Goal: Task Accomplishment & Management: Complete application form

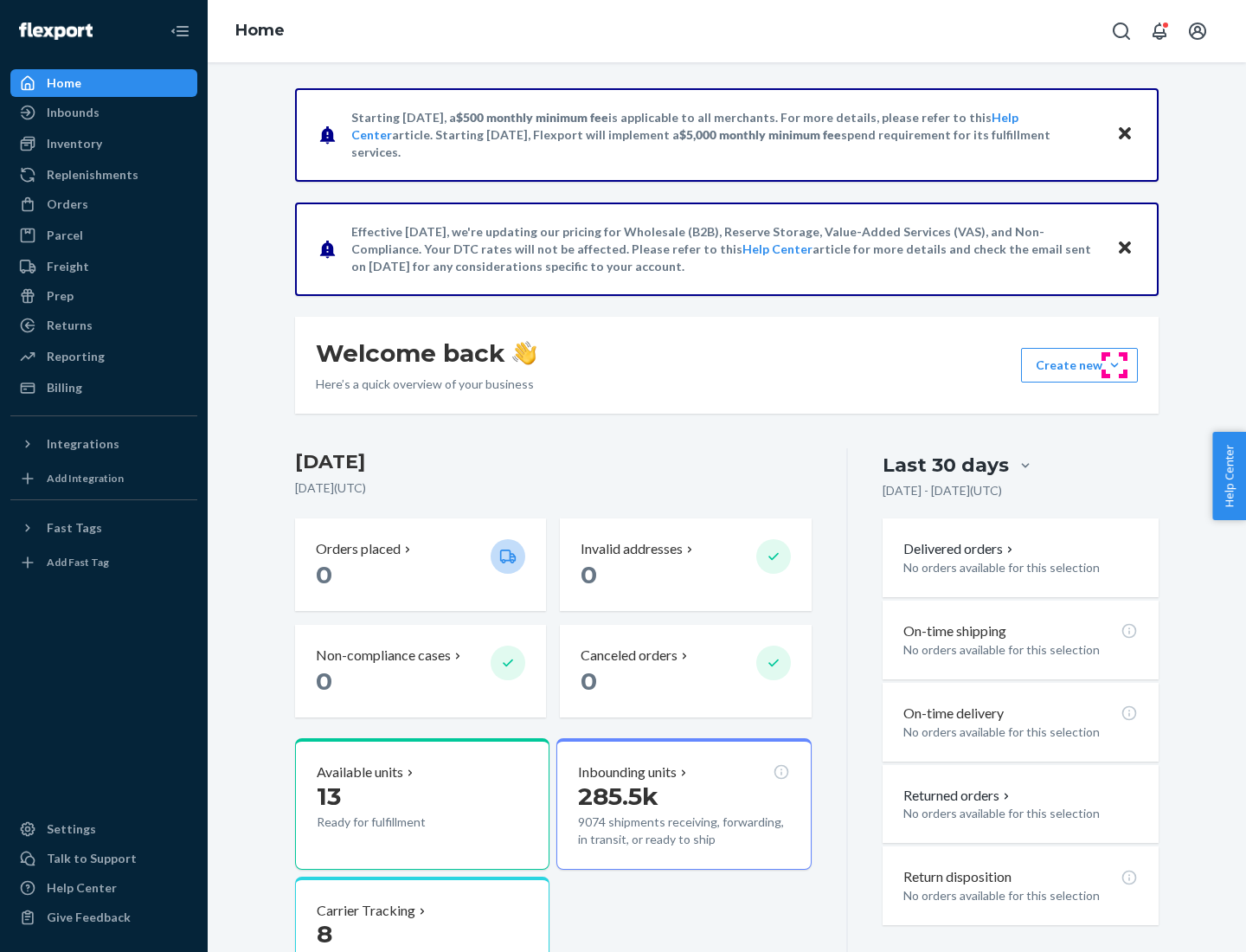
click at [1115, 365] on button "Create new Create new inbound Create new order Create new product" at bounding box center [1080, 365] width 117 height 35
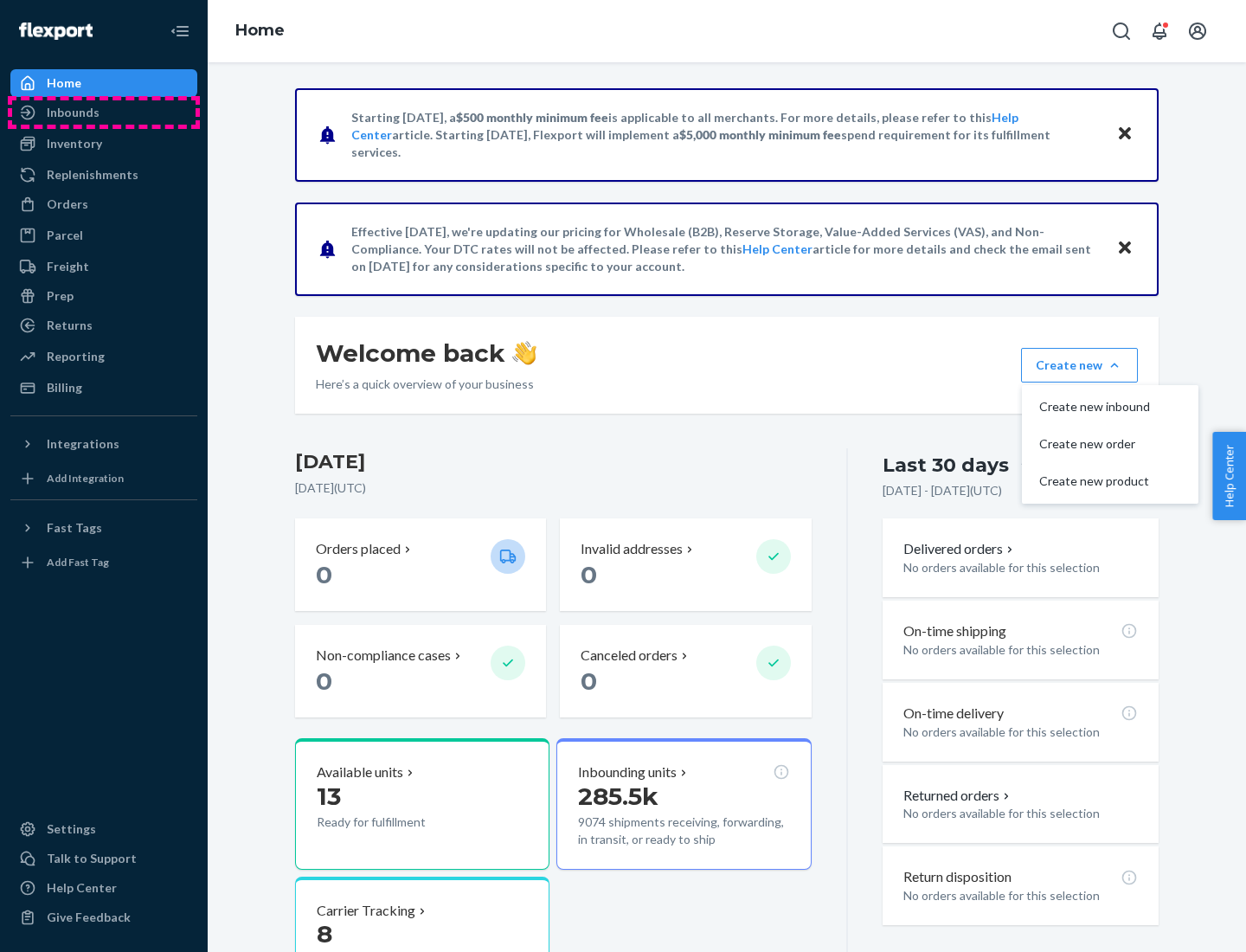
click at [104, 112] on div "Inbounds" at bounding box center [104, 112] width 183 height 24
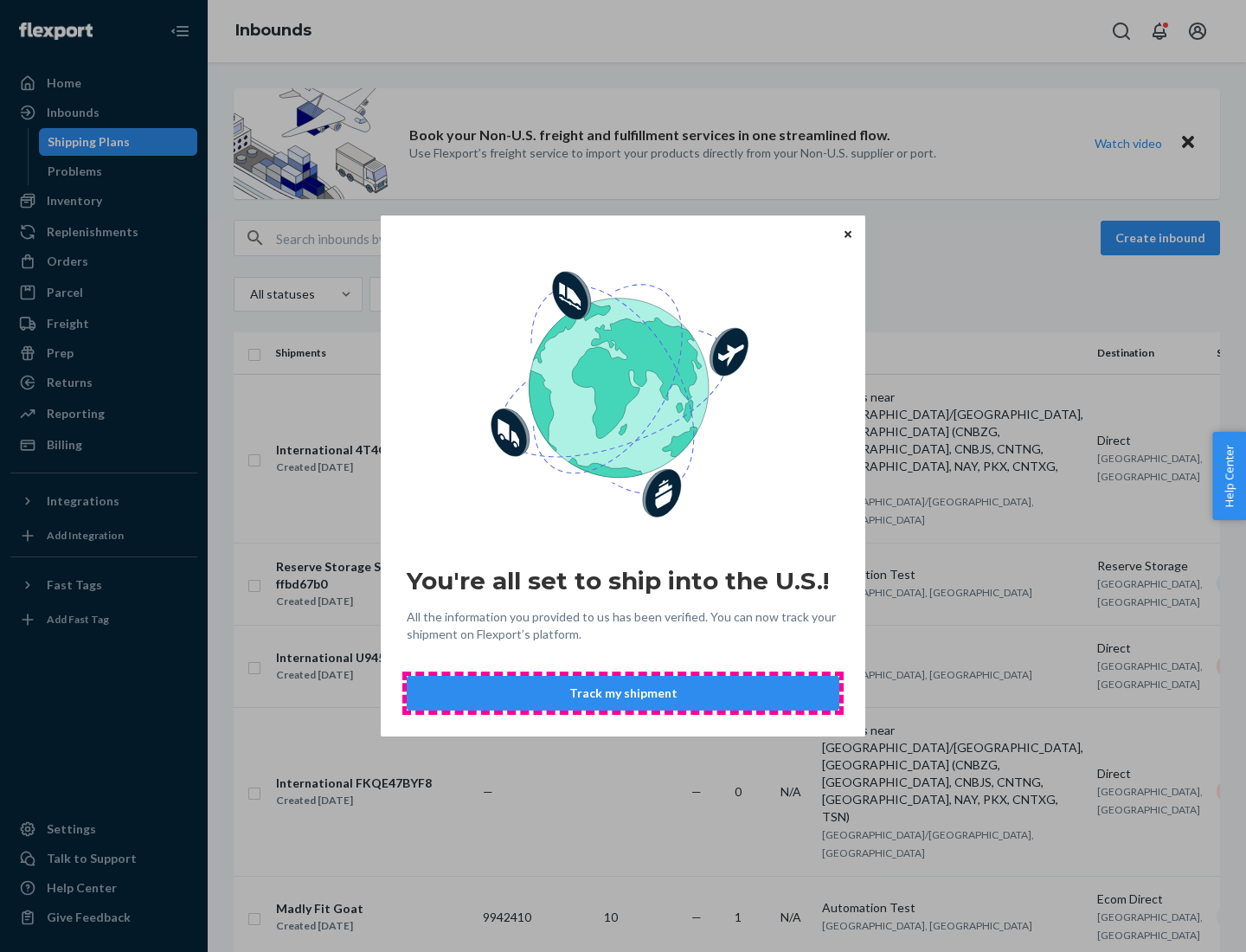
click at [623, 693] on button "Track my shipment" at bounding box center [623, 693] width 433 height 35
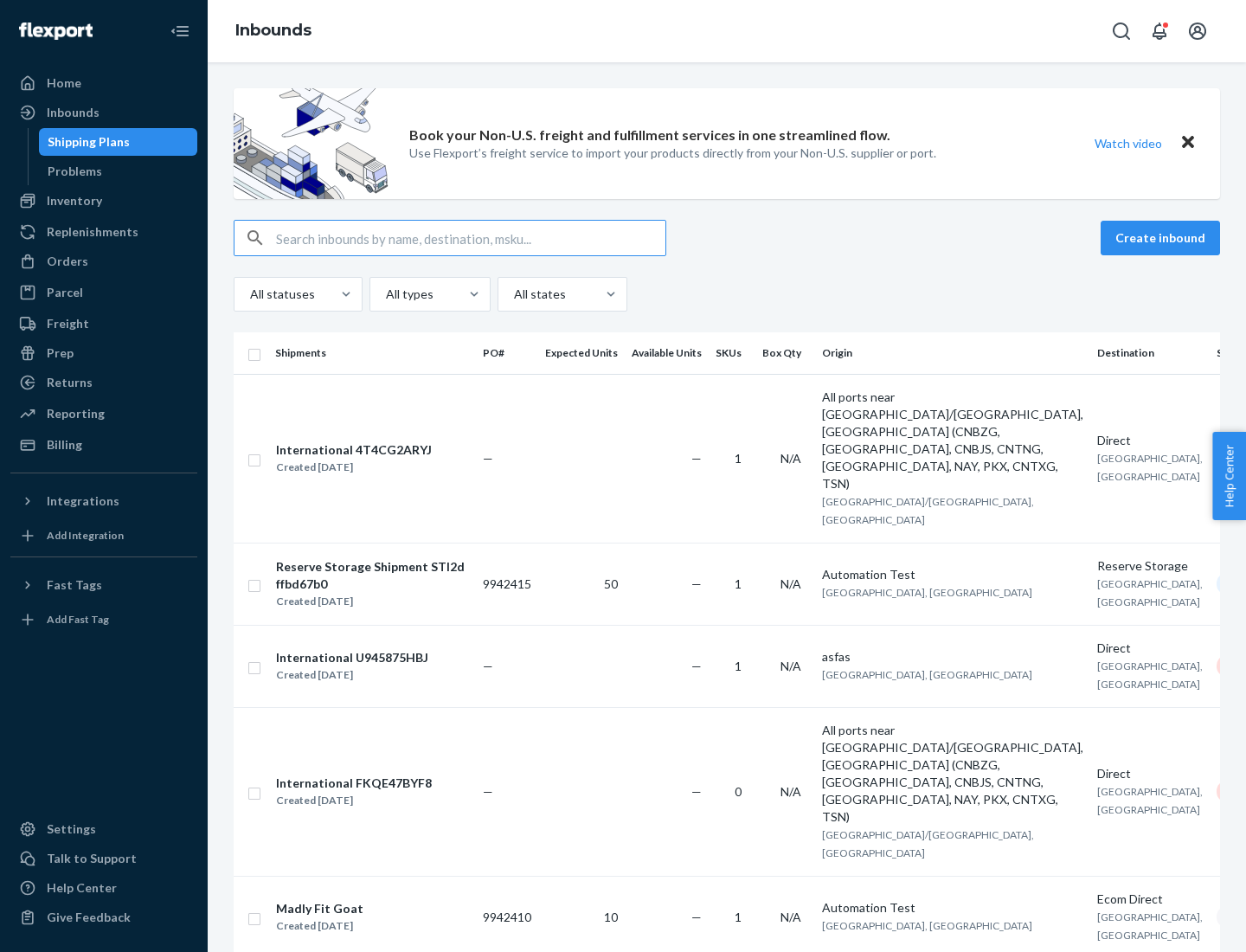
click at [1163, 238] on button "Create inbound" at bounding box center [1160, 237] width 120 height 35
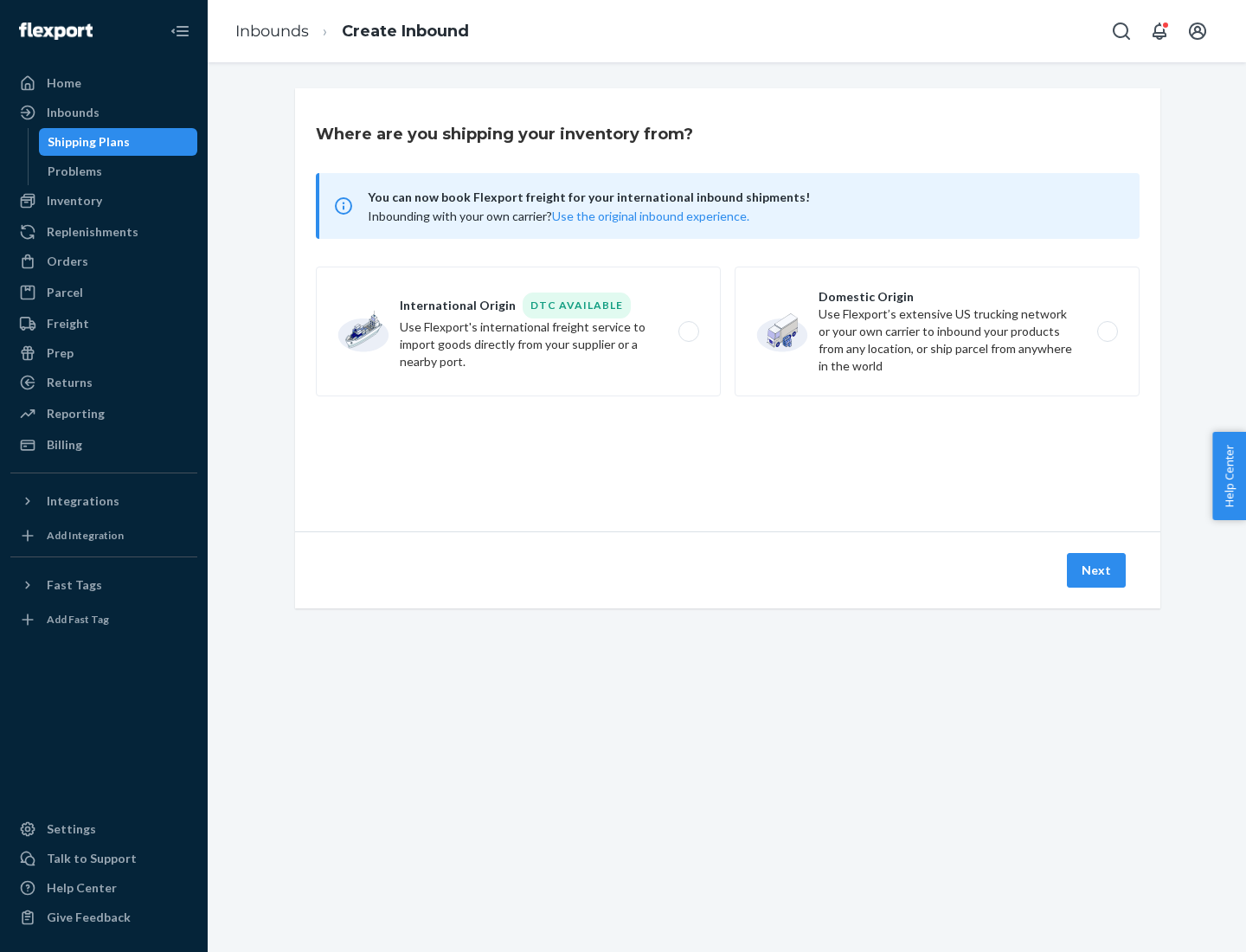
click at [518, 331] on label "International Origin DTC Available Use Flexport's international freight service…" at bounding box center [518, 331] width 405 height 130
click at [688, 331] on input "International Origin DTC Available Use Flexport's international freight service…" at bounding box center [693, 331] width 12 height 12
radio input "true"
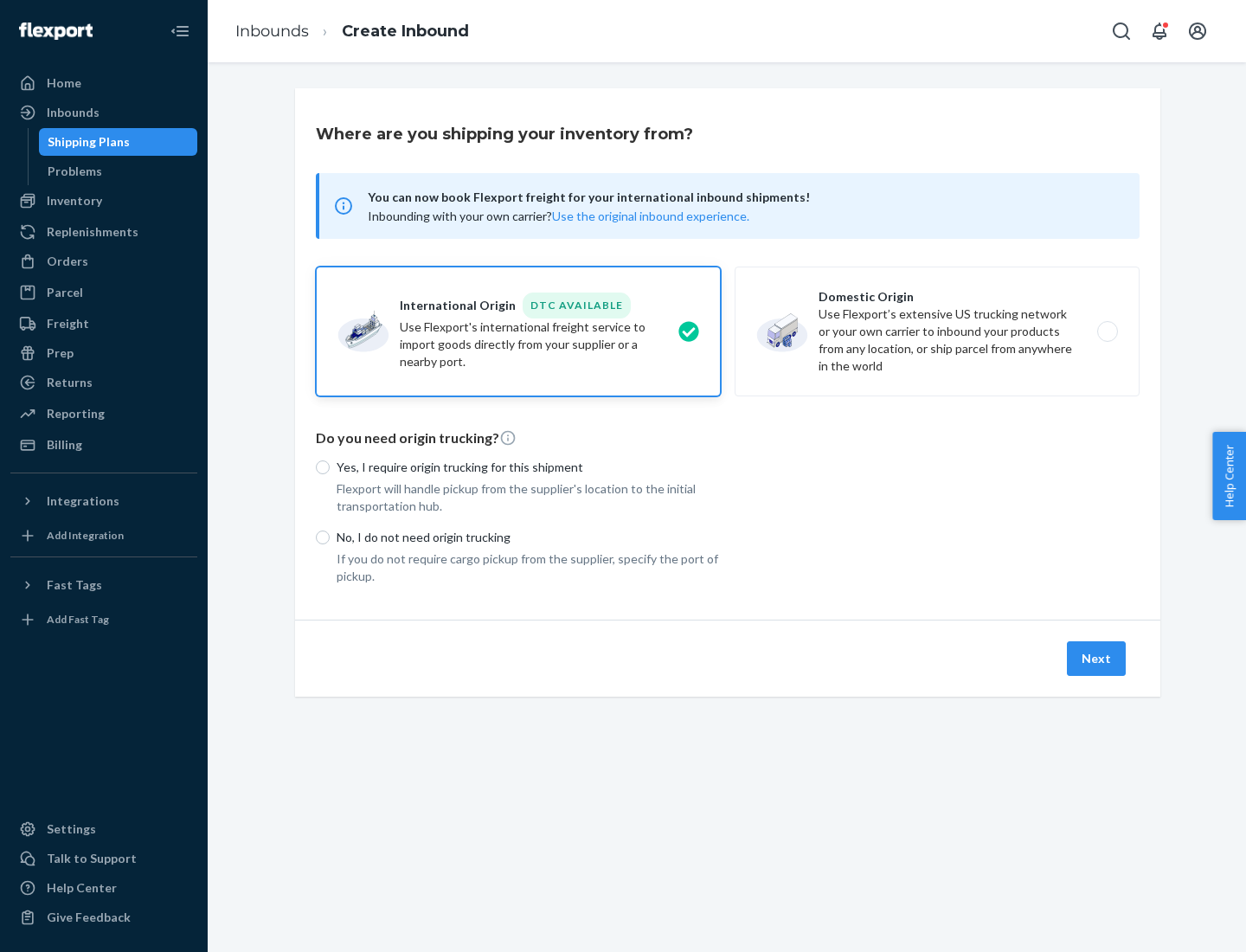
click at [529, 537] on p "No, I do not need origin trucking" at bounding box center [529, 538] width 384 height 18
click at [329, 537] on input "No, I do not need origin trucking" at bounding box center [323, 538] width 14 height 14
radio input "true"
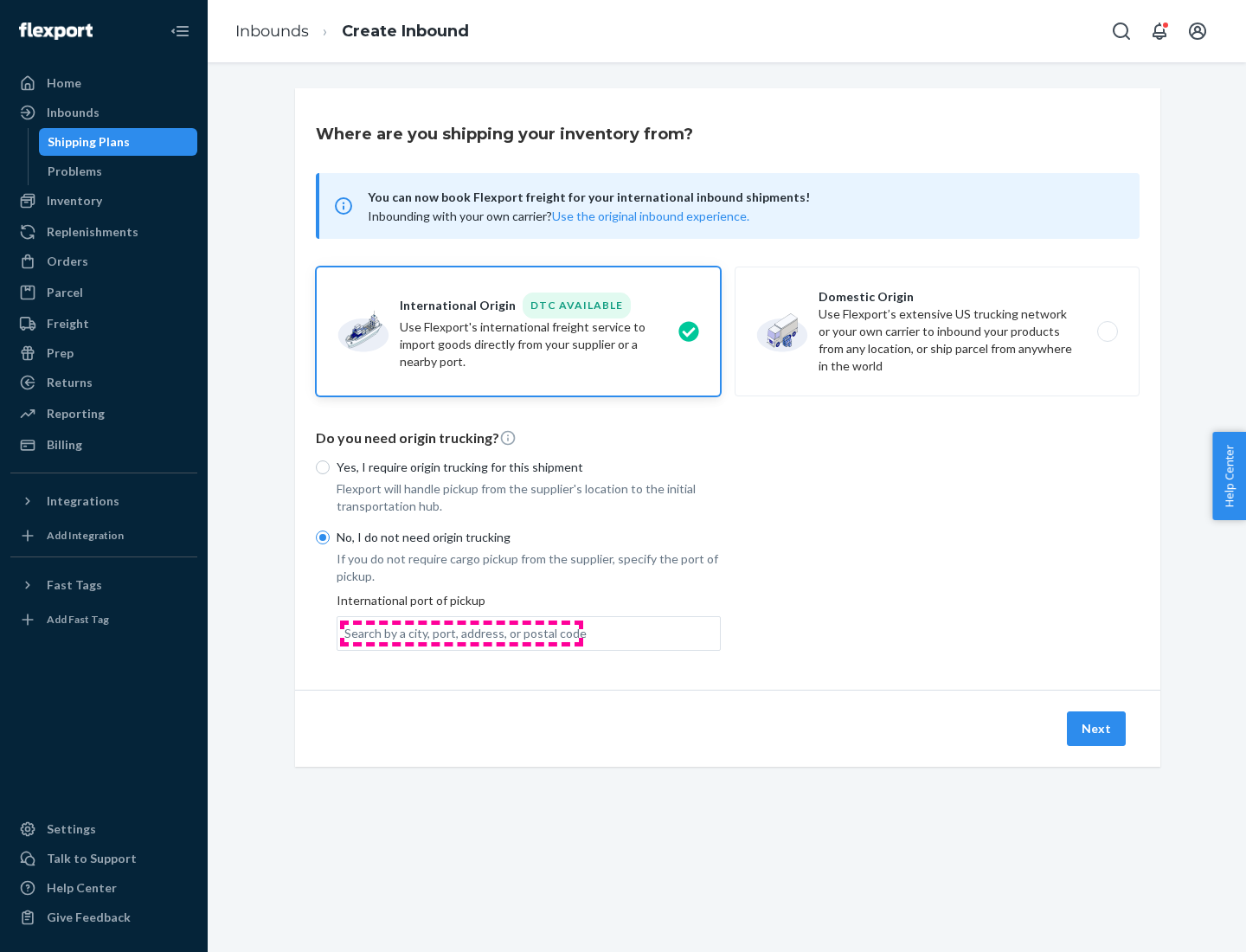
click at [461, 632] on div "Search by a city, port, address, or postal code" at bounding box center [466, 634] width 243 height 18
click at [346, 632] on input "Search by a city, port, address, or postal code" at bounding box center [345, 634] width 2 height 18
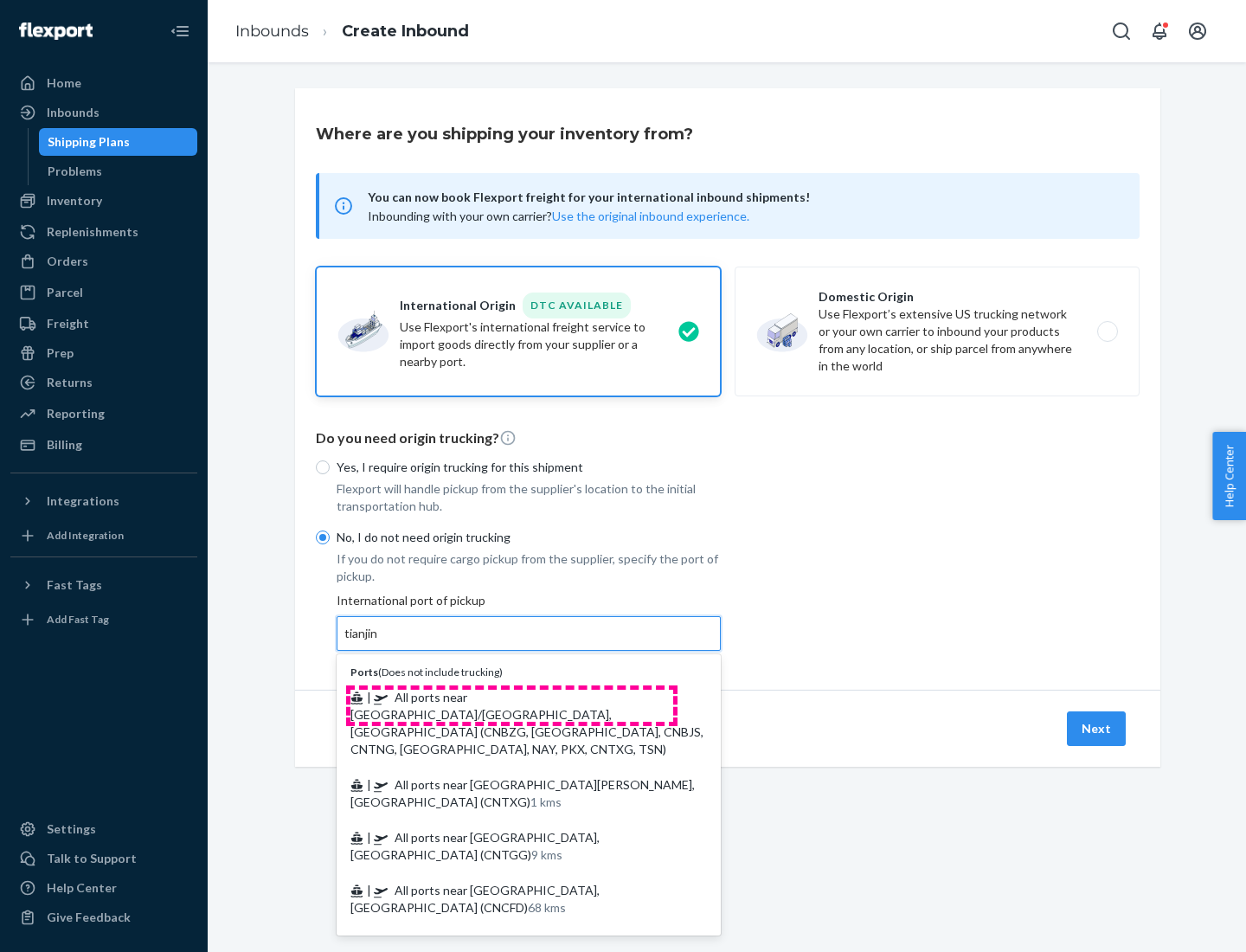
click at [512, 697] on span "| All ports near [GEOGRAPHIC_DATA]/[GEOGRAPHIC_DATA], [GEOGRAPHIC_DATA] (CNBZG,…" at bounding box center [527, 723] width 353 height 66
click at [380, 642] on input "tianjin" at bounding box center [362, 634] width 35 height 18
type input "All ports near [GEOGRAPHIC_DATA]/[GEOGRAPHIC_DATA], [GEOGRAPHIC_DATA] (CNBZG, […"
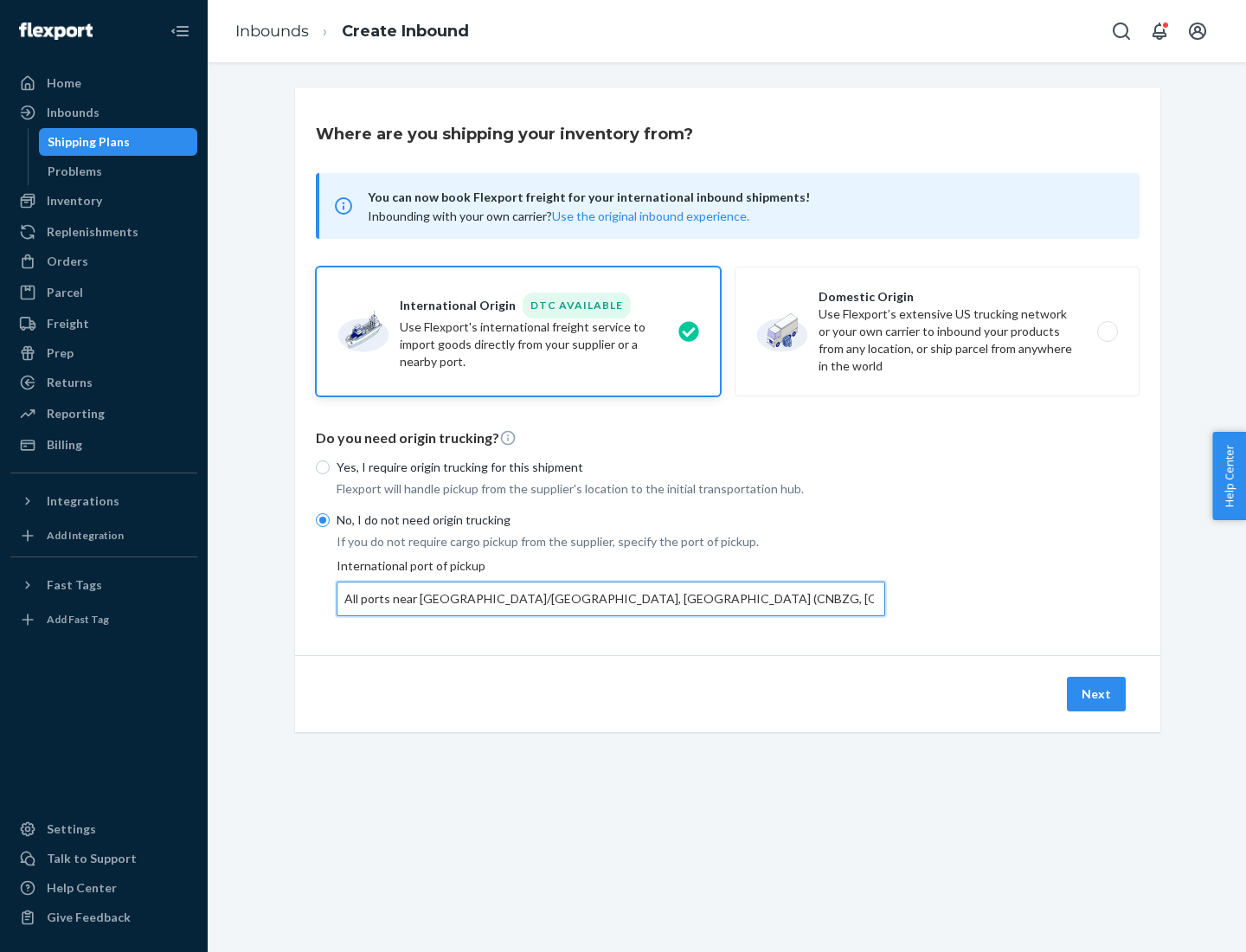
click at [1097, 693] on button "Next" at bounding box center [1096, 693] width 58 height 35
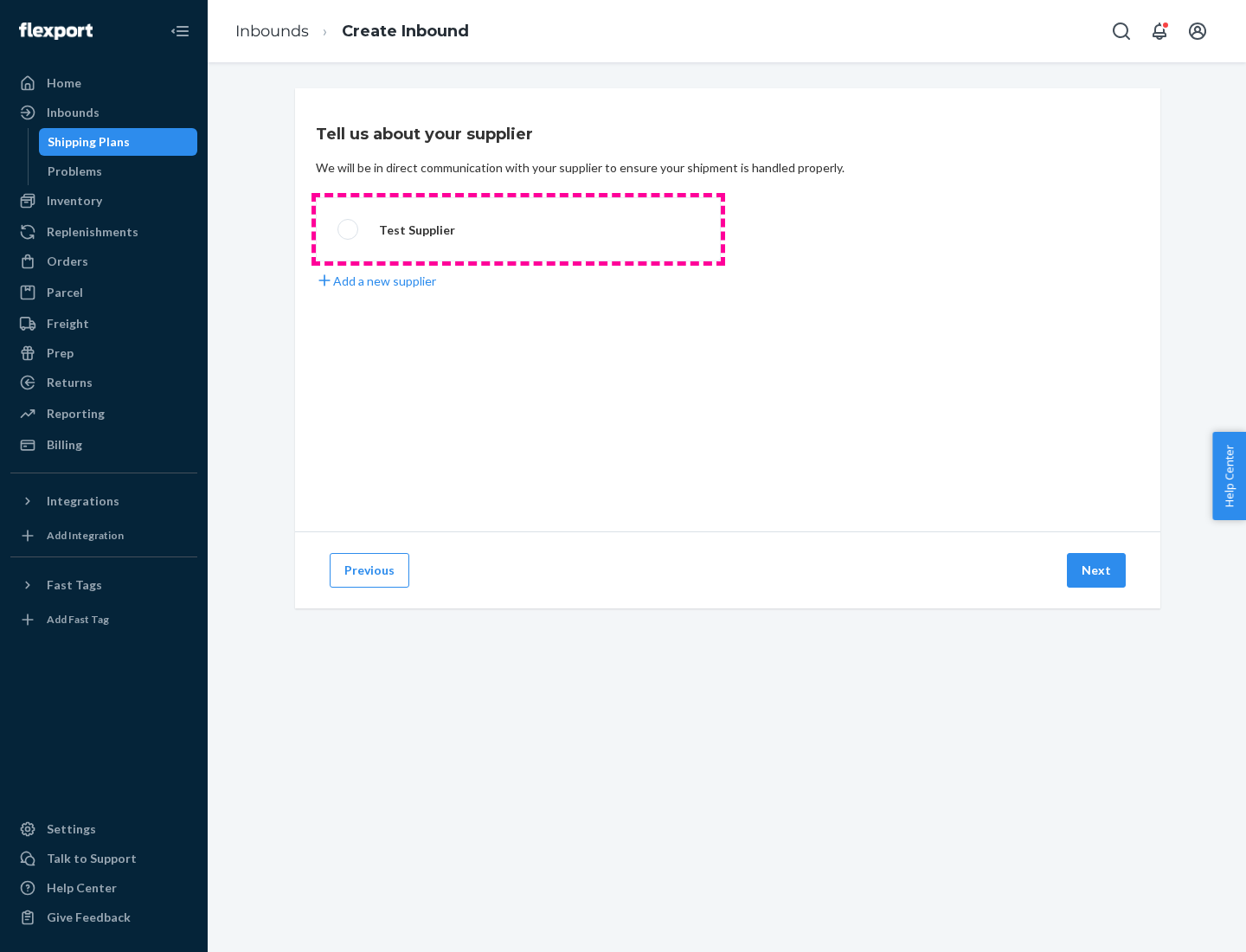
click at [518, 229] on label "Test Supplier" at bounding box center [518, 229] width 405 height 64
click at [349, 229] on input "Test Supplier" at bounding box center [343, 229] width 12 height 12
radio input "true"
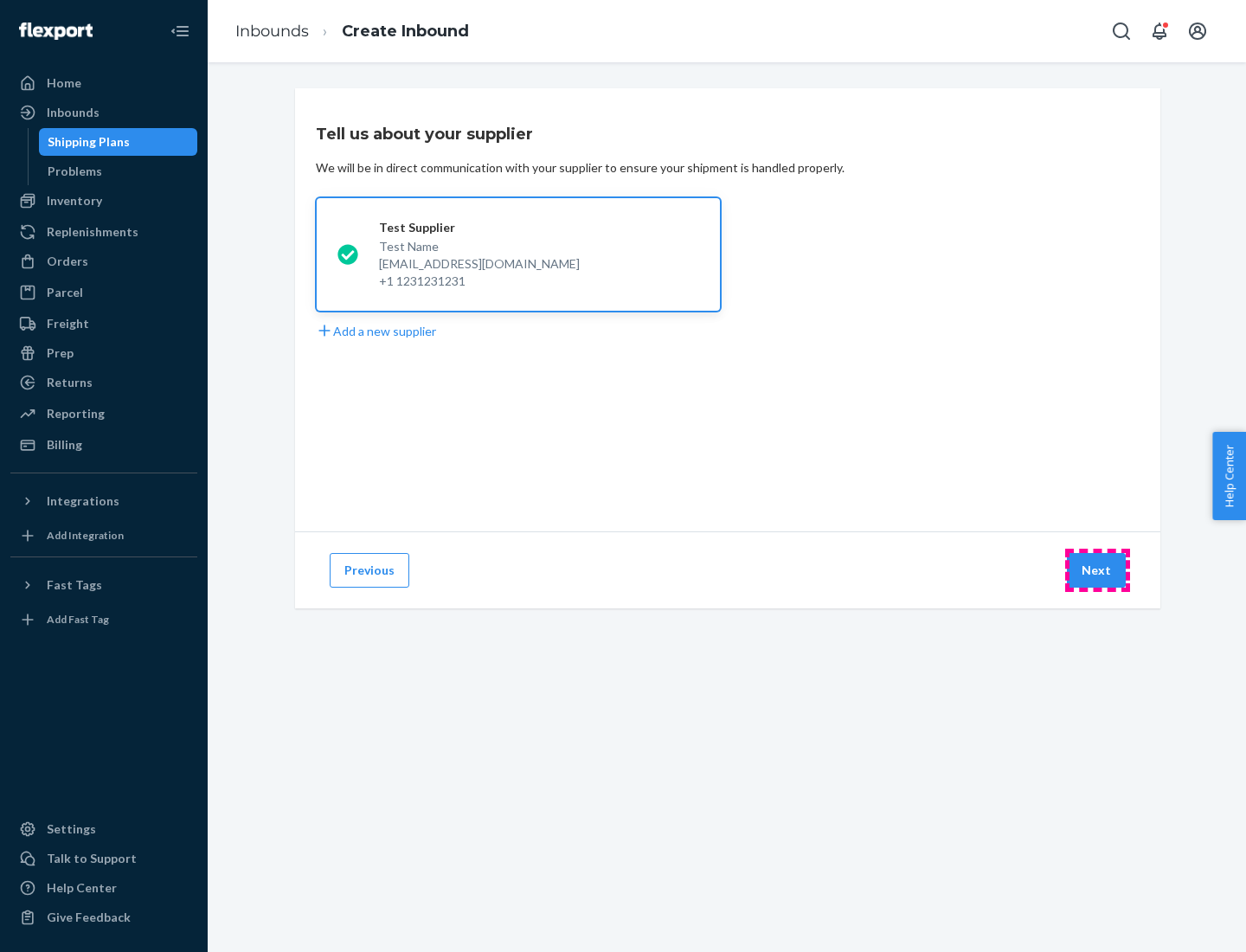
click at [1097, 570] on button "Next" at bounding box center [1096, 569] width 58 height 35
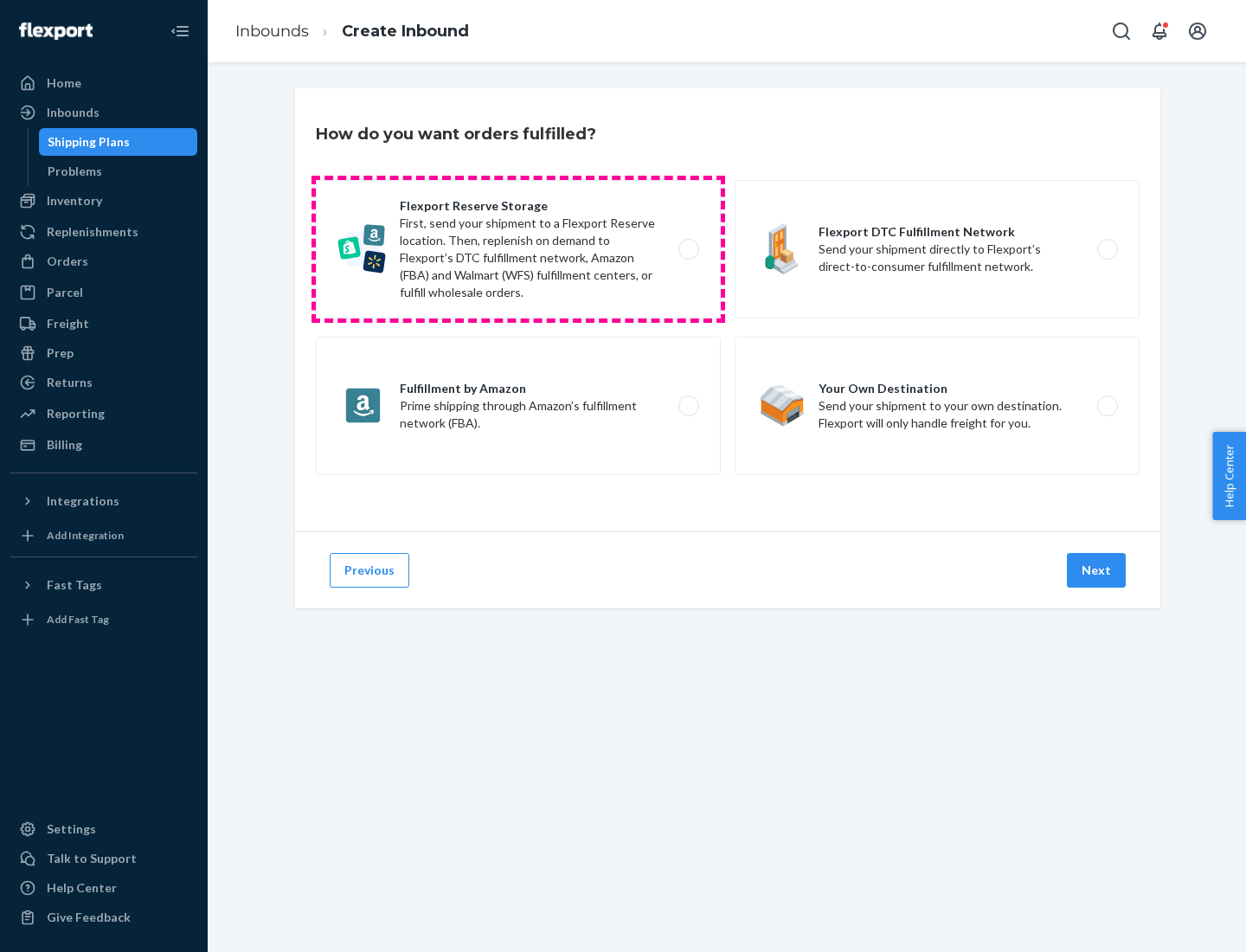
click at [518, 249] on label "Flexport Reserve Storage First, send your shipment to a Flexport Reserve locati…" at bounding box center [518, 249] width 405 height 138
click at [688, 249] on input "Flexport Reserve Storage First, send your shipment to a Flexport Reserve locati…" at bounding box center [693, 250] width 12 height 12
radio input "true"
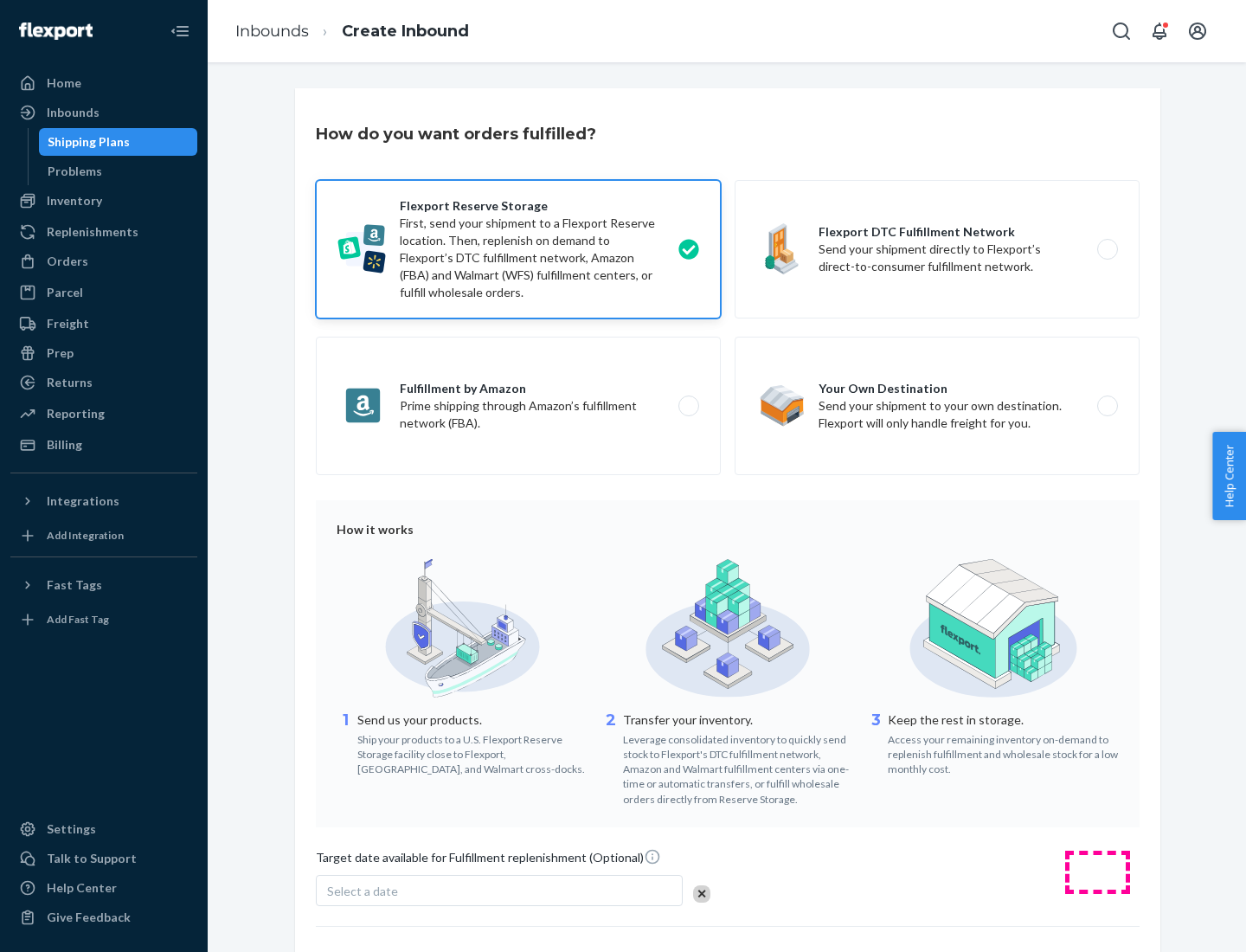
scroll to position [142, 0]
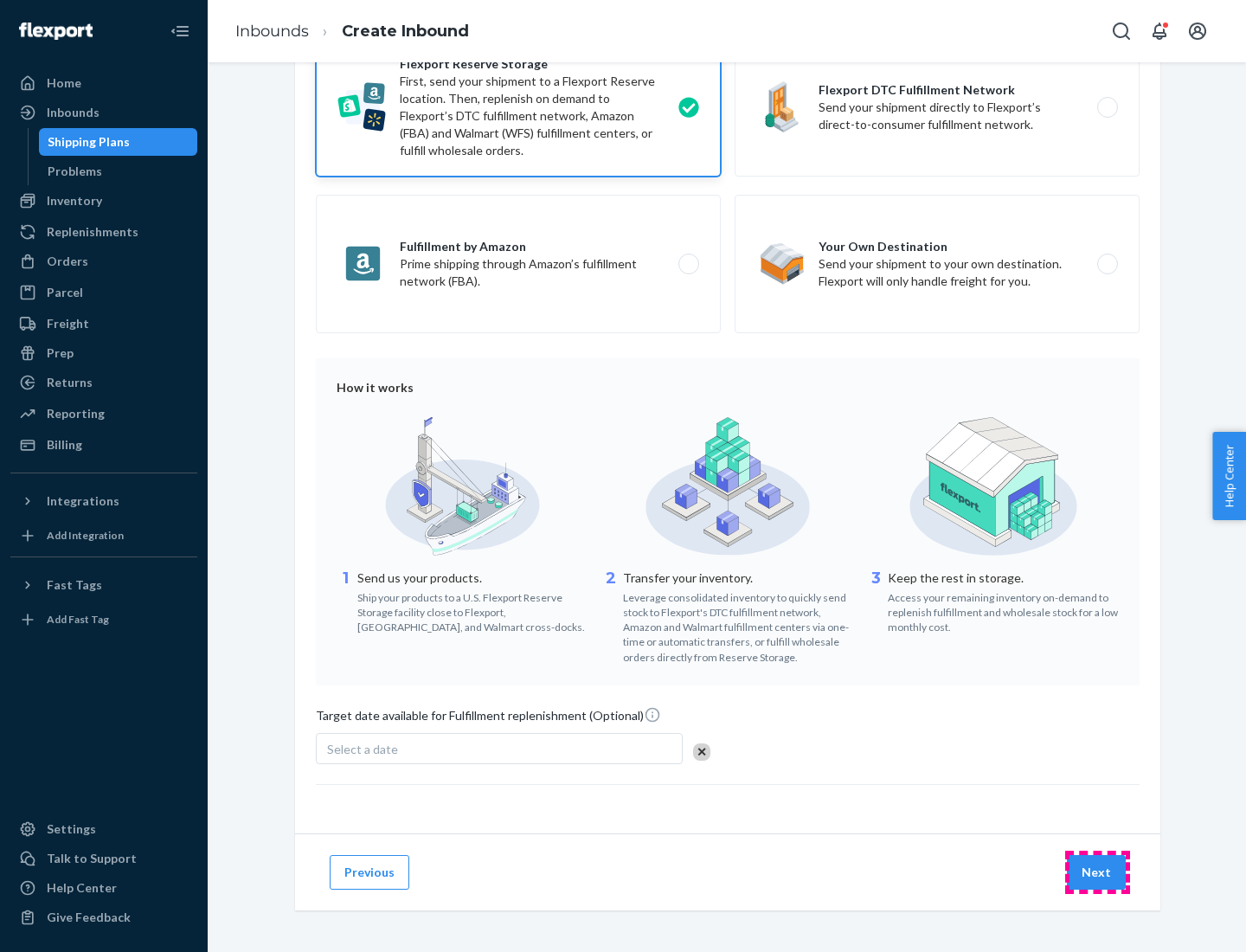
click at [1097, 871] on button "Next" at bounding box center [1096, 871] width 58 height 35
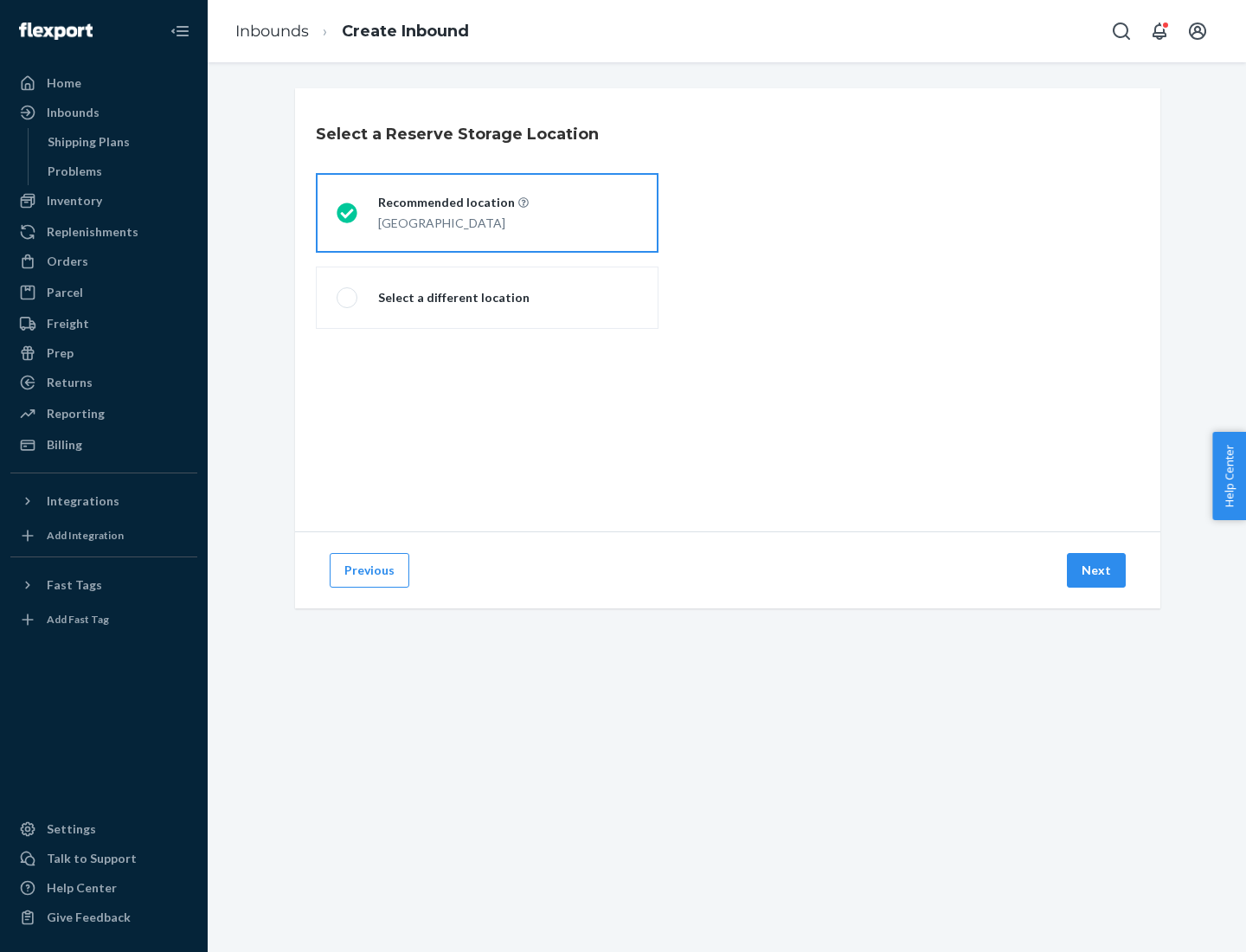
click at [487, 213] on div "[GEOGRAPHIC_DATA]" at bounding box center [453, 221] width 151 height 20
click at [348, 213] on input "Recommended location [GEOGRAPHIC_DATA]" at bounding box center [342, 213] width 12 height 12
click at [1097, 570] on button "Next" at bounding box center [1096, 569] width 58 height 35
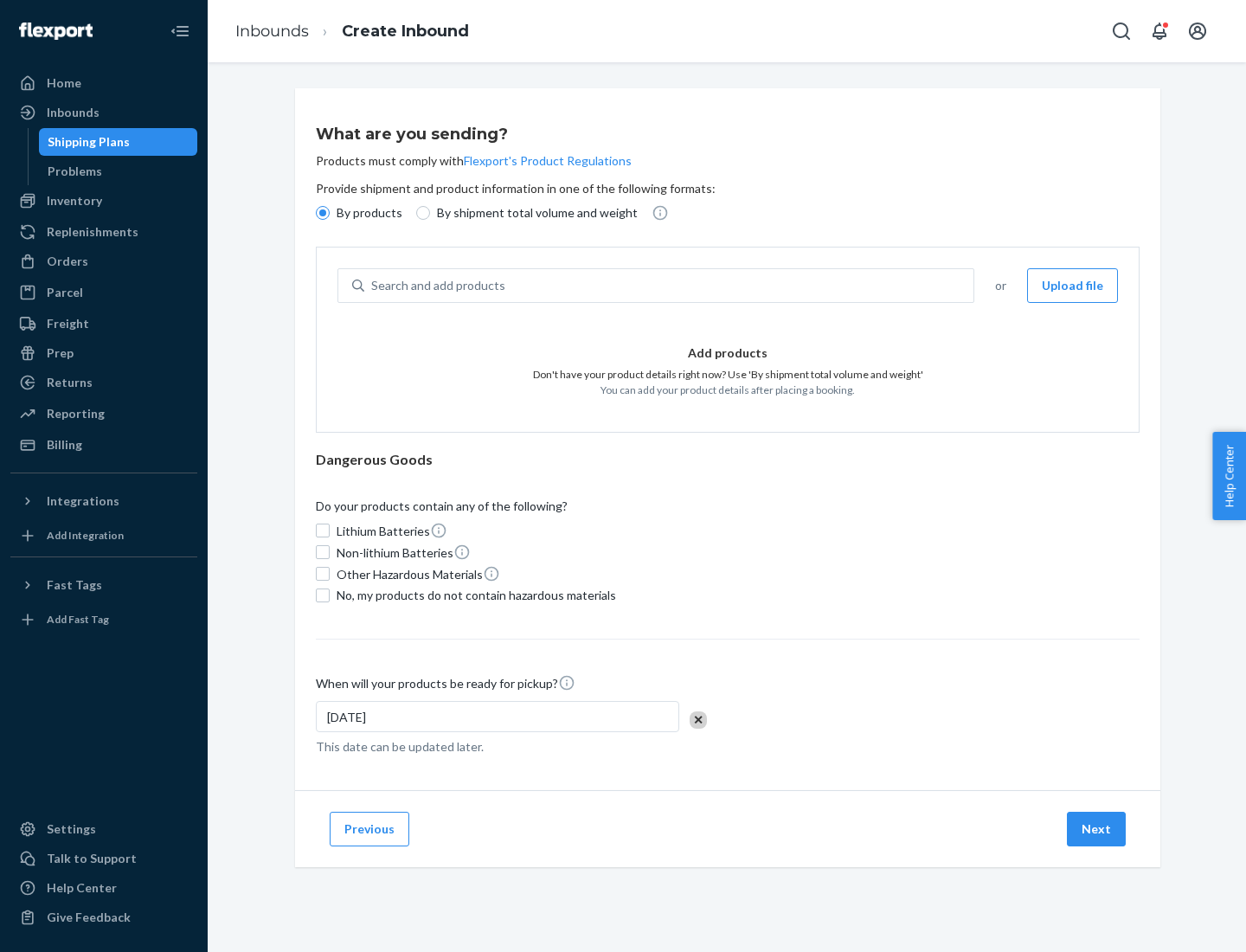
click at [669, 285] on div "Search and add products" at bounding box center [669, 285] width 609 height 31
click at [373, 285] on input "Search and add products" at bounding box center [372, 286] width 2 height 18
click at [421, 213] on input "By shipment total volume and weight" at bounding box center [423, 213] width 14 height 14
radio input "true"
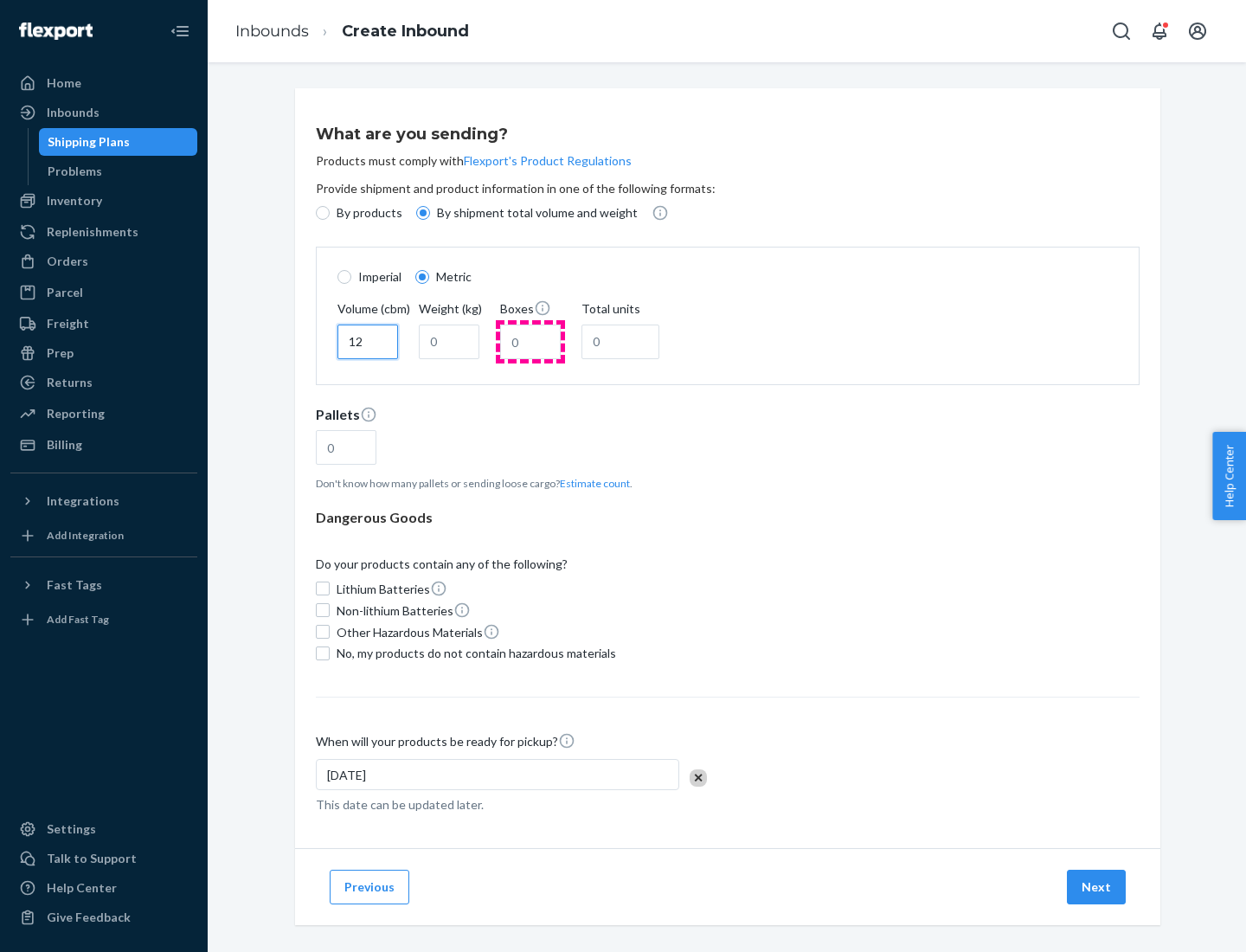
type input "12"
type input "22"
type input "222"
type input "121"
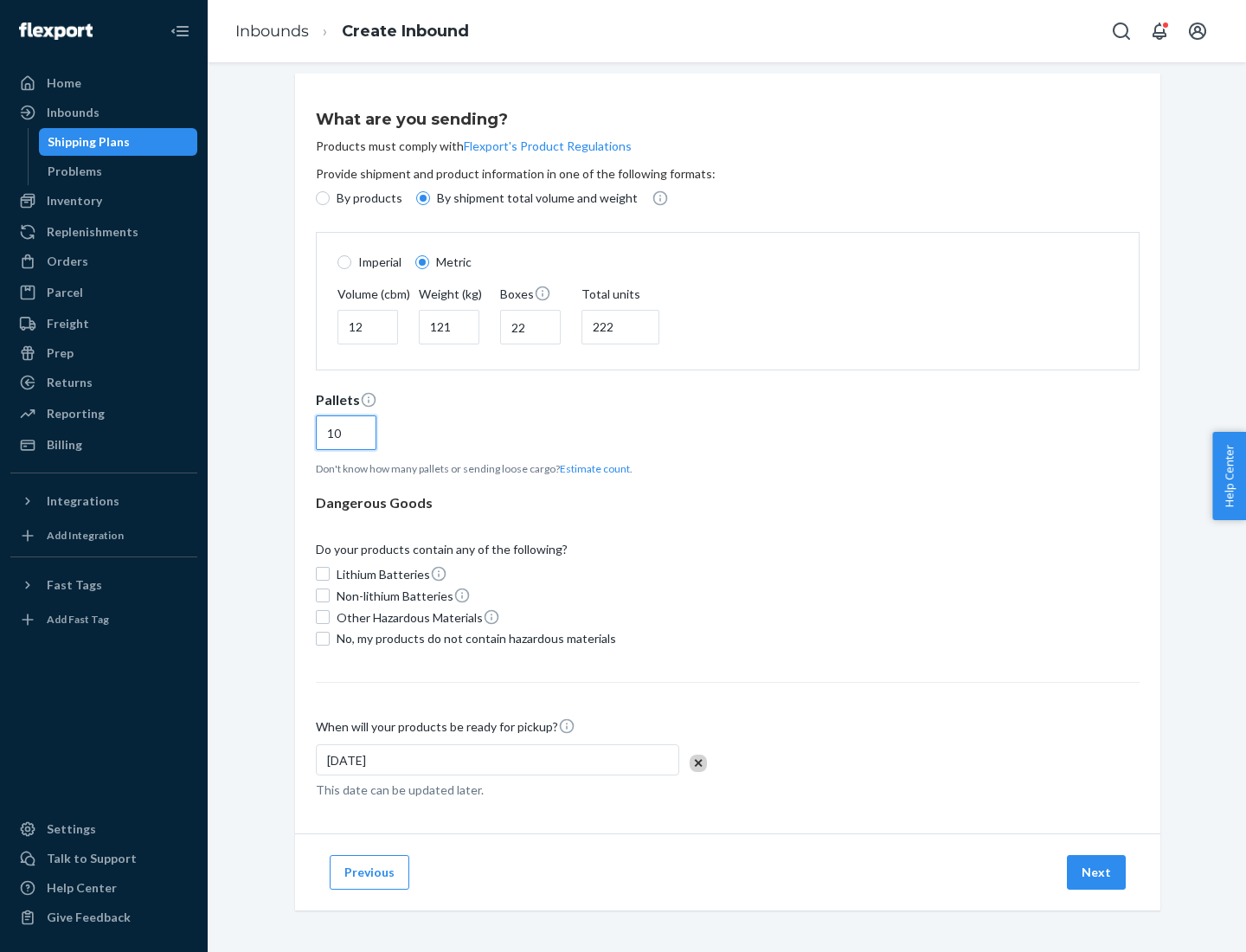
type input "10"
click at [474, 638] on span "No, my products do not contain hazardous materials" at bounding box center [476, 639] width 280 height 18
click at [329, 638] on input "No, my products do not contain hazardous materials" at bounding box center [323, 639] width 14 height 14
checkbox input "true"
click at [1097, 871] on button "Next" at bounding box center [1096, 871] width 58 height 35
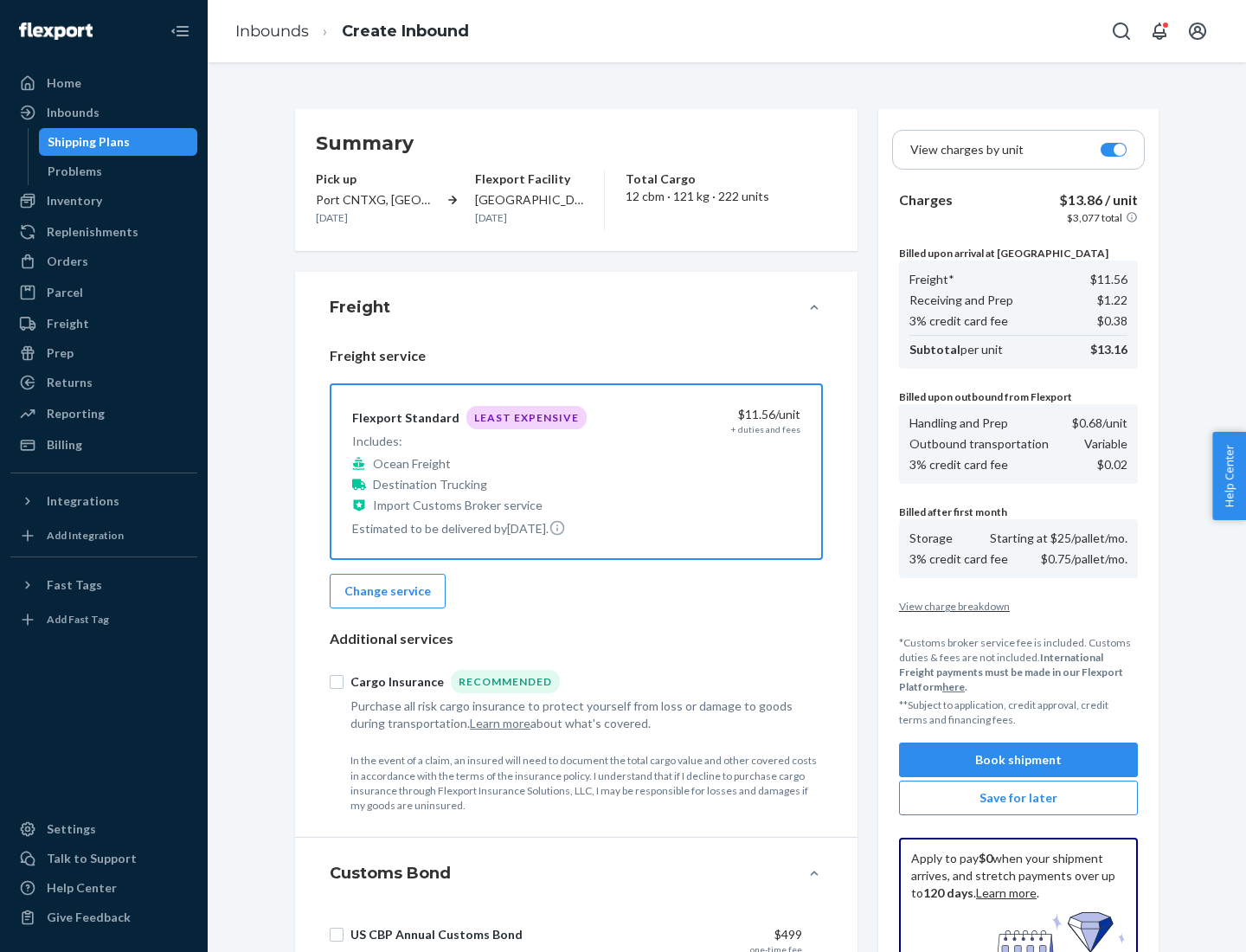
scroll to position [252, 0]
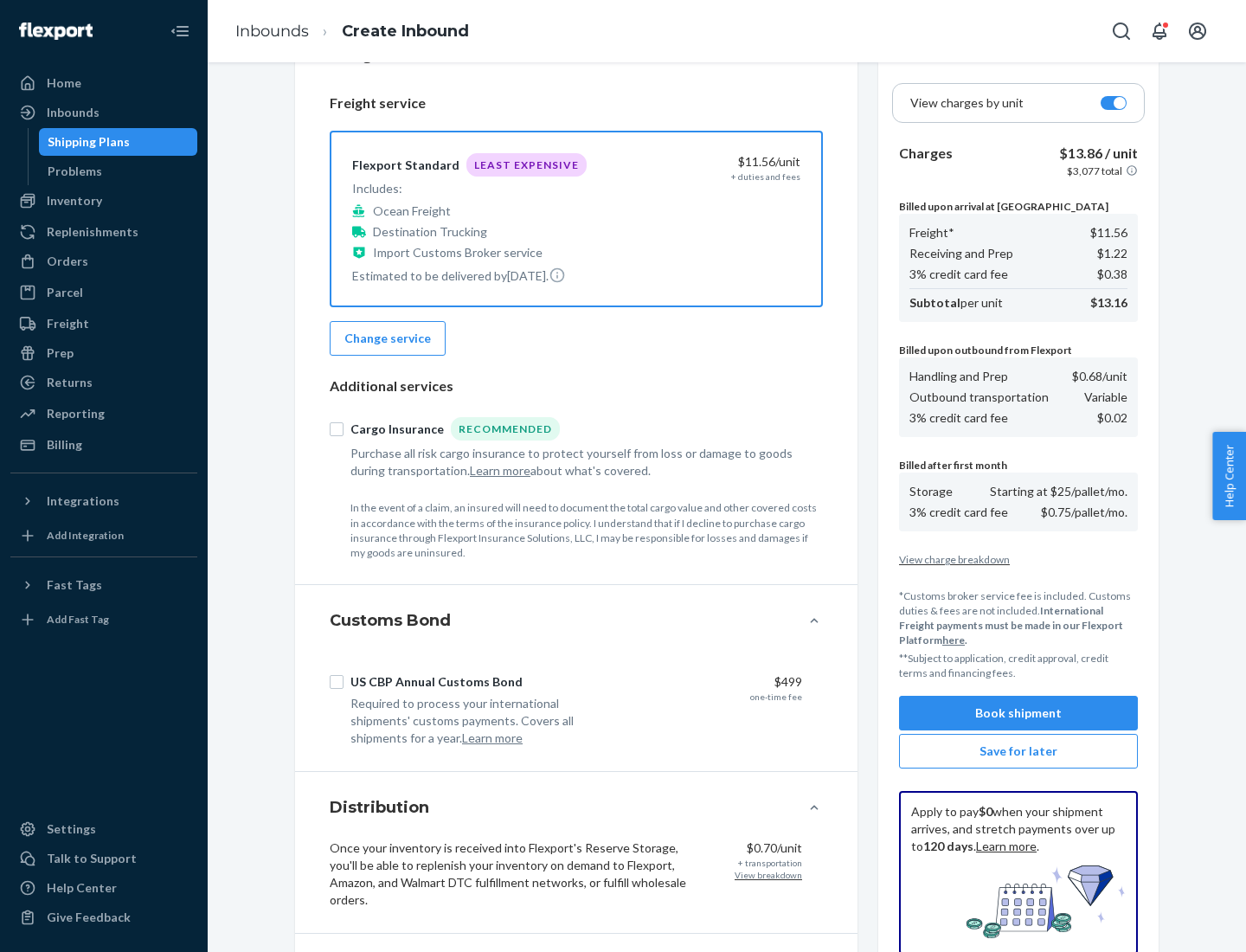
click at [1018, 713] on button "Book shipment" at bounding box center [1018, 713] width 239 height 35
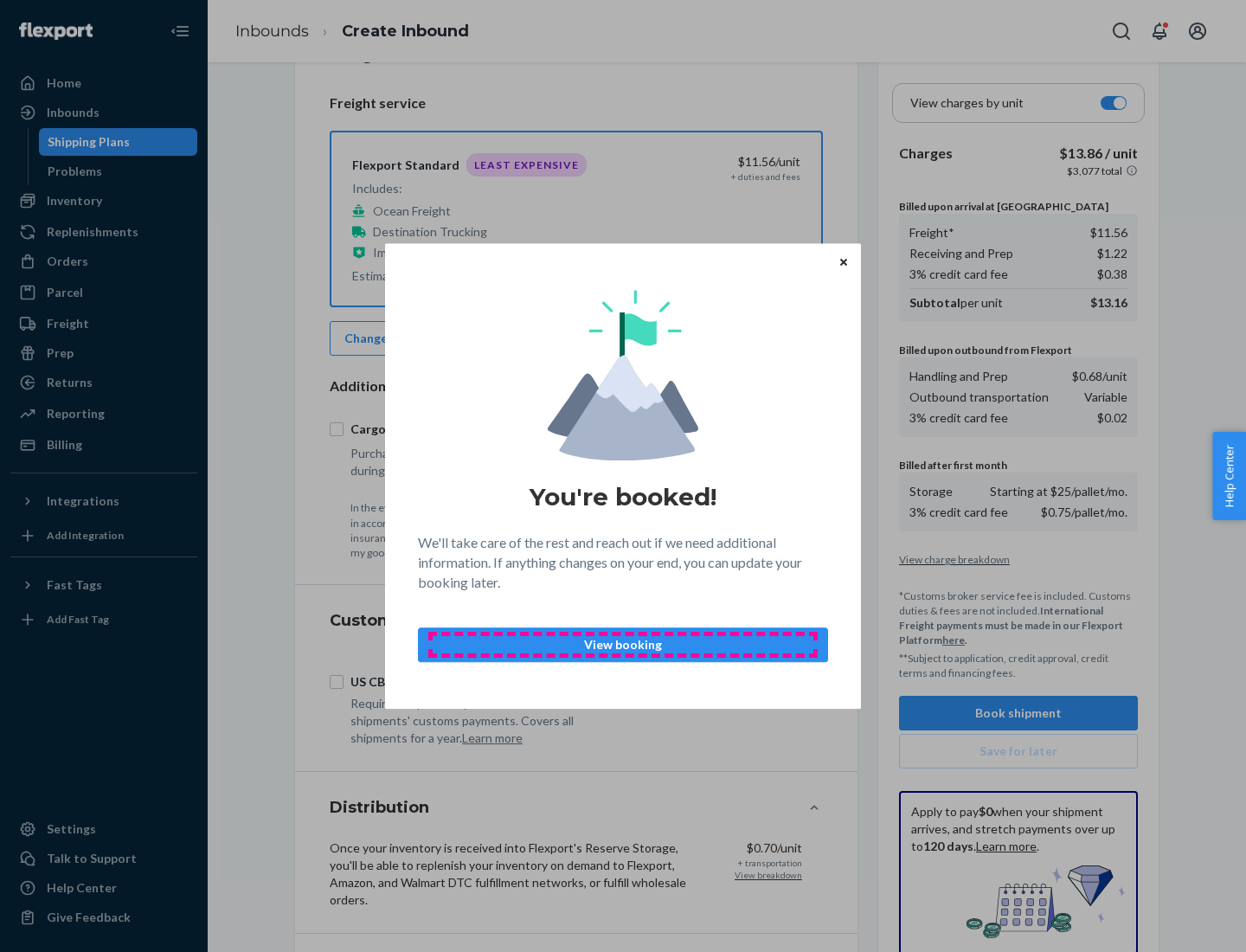
click at [623, 644] on p "View booking" at bounding box center [623, 645] width 381 height 18
